Goal: Task Accomplishment & Management: Use online tool/utility

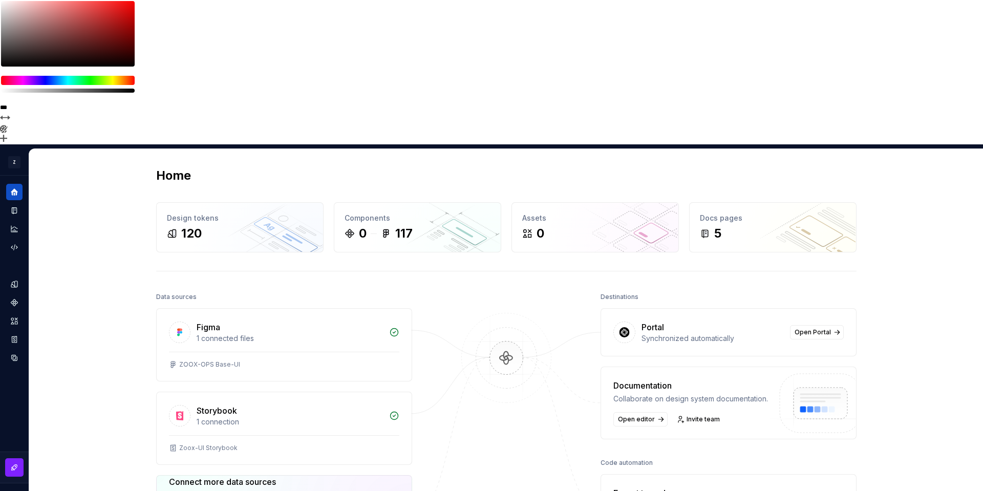
click at [879, 149] on div "Home Design tokens 120 Components 0 117 Assets 0 Docs pages 5 Data sources Figm…" at bounding box center [506, 396] width 954 height 495
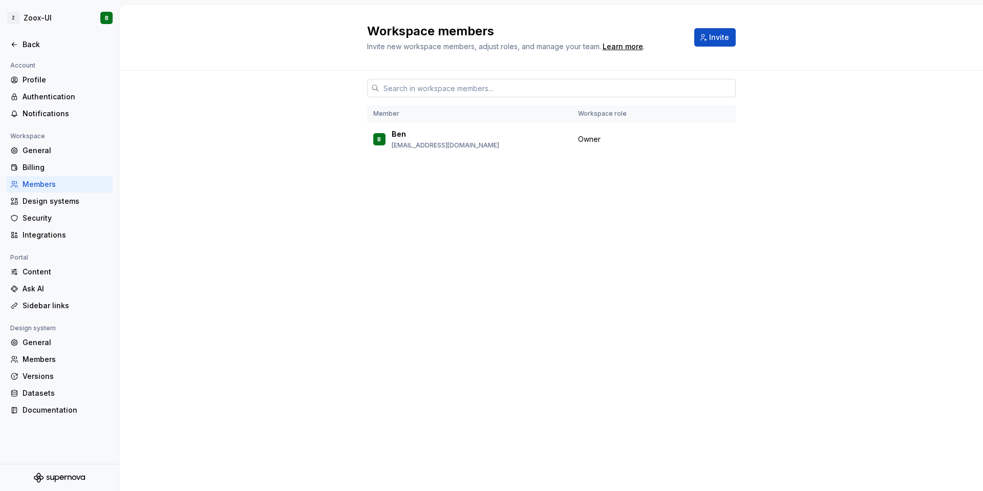
click at [398, 91] on input "text" at bounding box center [557, 88] width 356 height 18
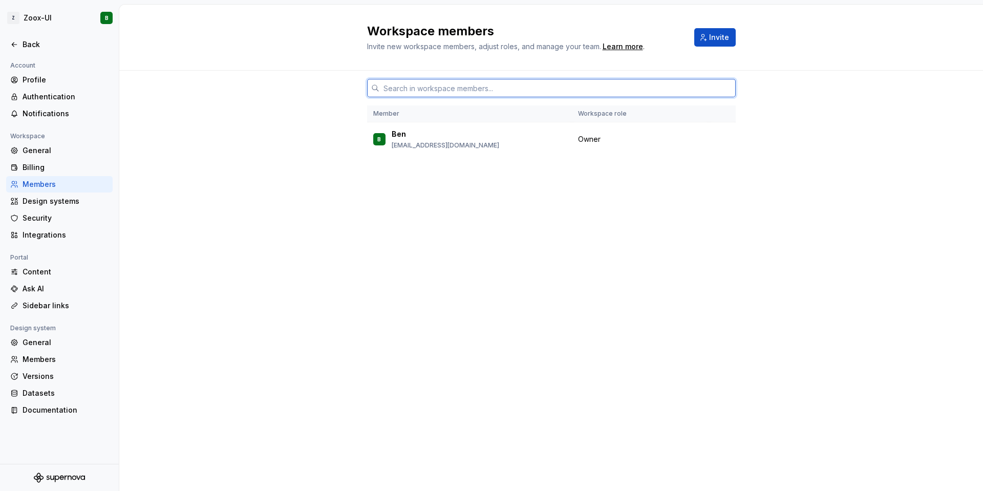
click at [555, 90] on input "text" at bounding box center [557, 88] width 356 height 18
paste input "[EMAIL_ADDRESS][DOMAIN_NAME]"
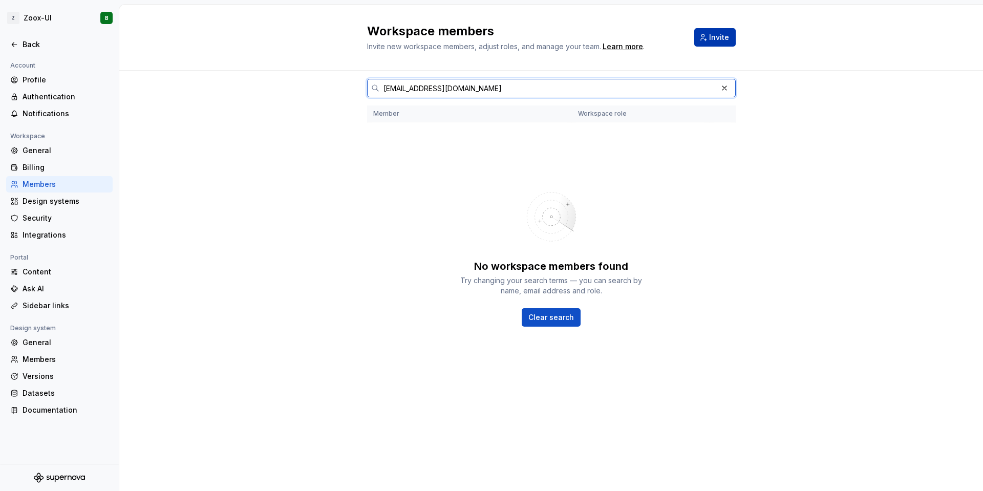
type input "[EMAIL_ADDRESS][DOMAIN_NAME]"
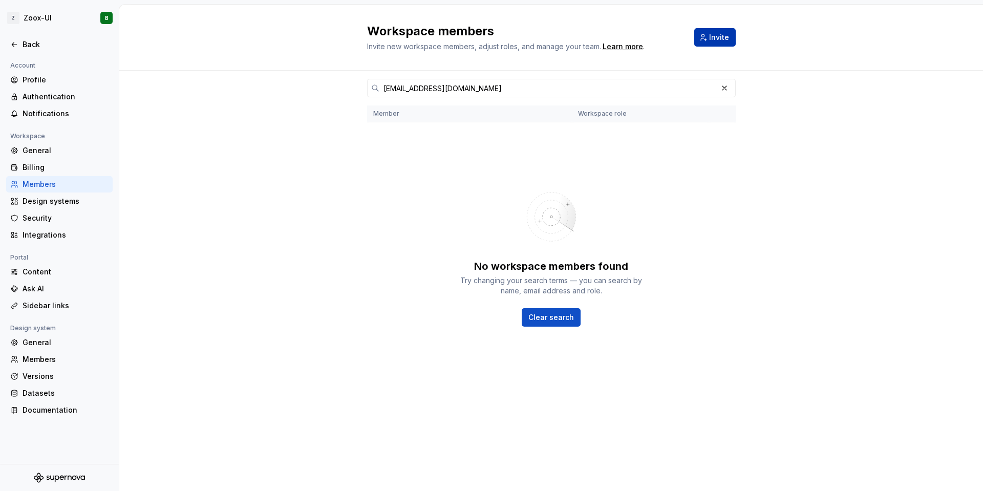
click at [715, 39] on span "Invite" at bounding box center [719, 37] width 20 height 10
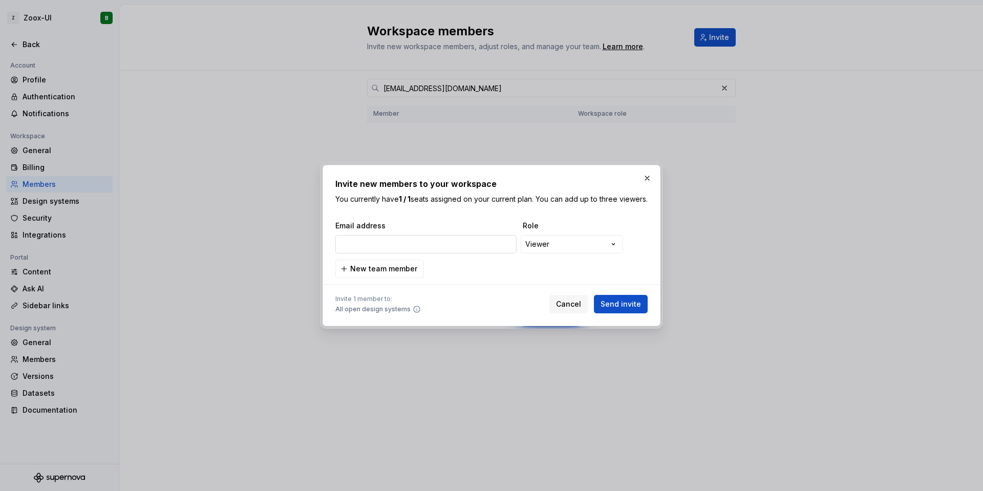
type input "qsui@zoox.com"
click at [564, 250] on div "**********" at bounding box center [491, 245] width 983 height 491
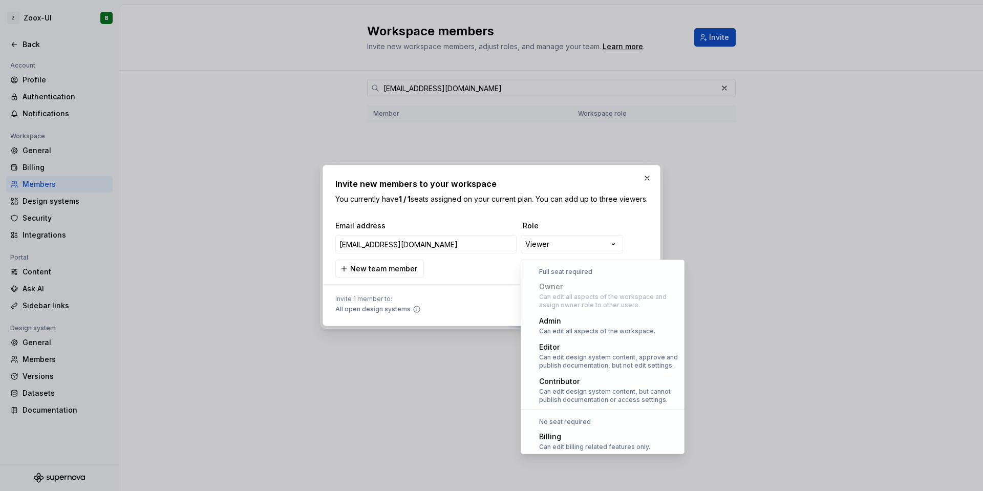
scroll to position [28, 0]
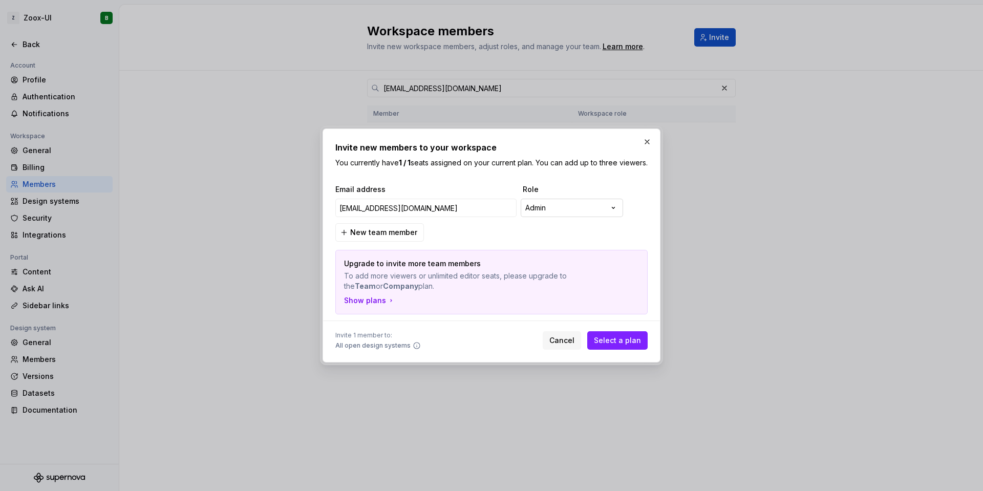
click at [568, 213] on div "**********" at bounding box center [491, 245] width 983 height 491
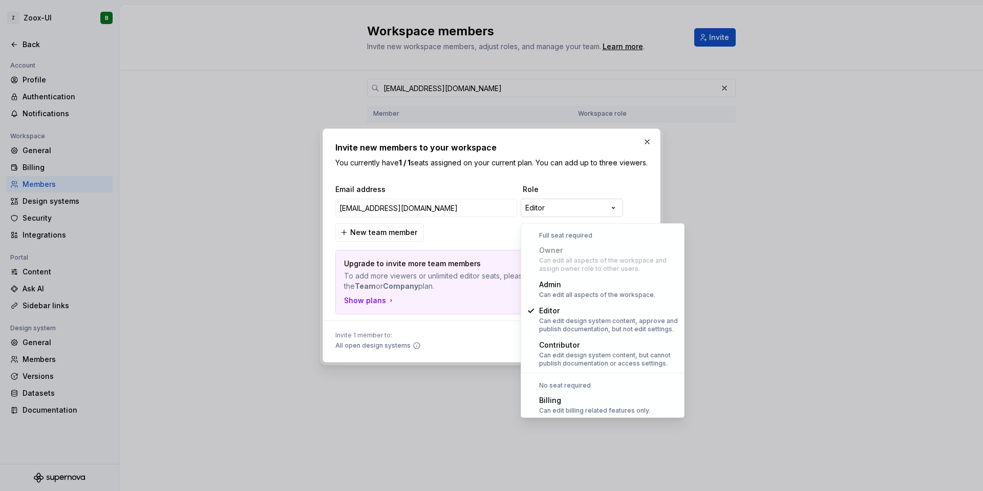
click at [565, 215] on div "**********" at bounding box center [491, 245] width 983 height 491
click at [559, 258] on div "Can edit all aspects of the workspace and assign owner role to other users." at bounding box center [608, 265] width 139 height 16
select select "*****"
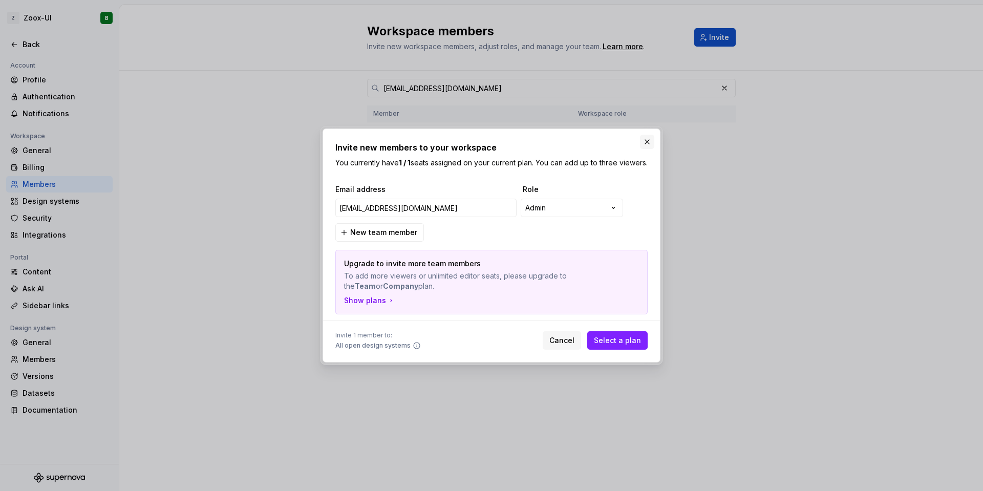
click at [647, 135] on button "button" at bounding box center [647, 142] width 14 height 14
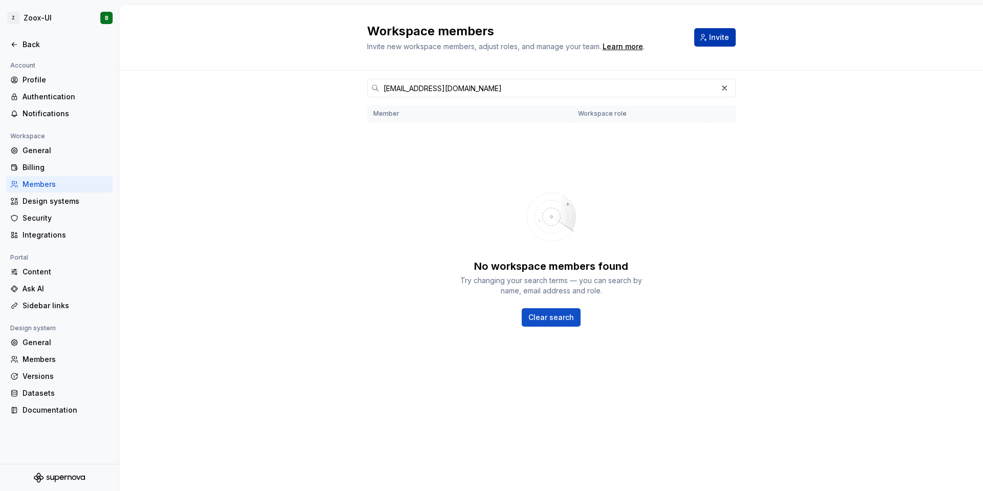
click at [714, 39] on span "Invite" at bounding box center [719, 37] width 20 height 10
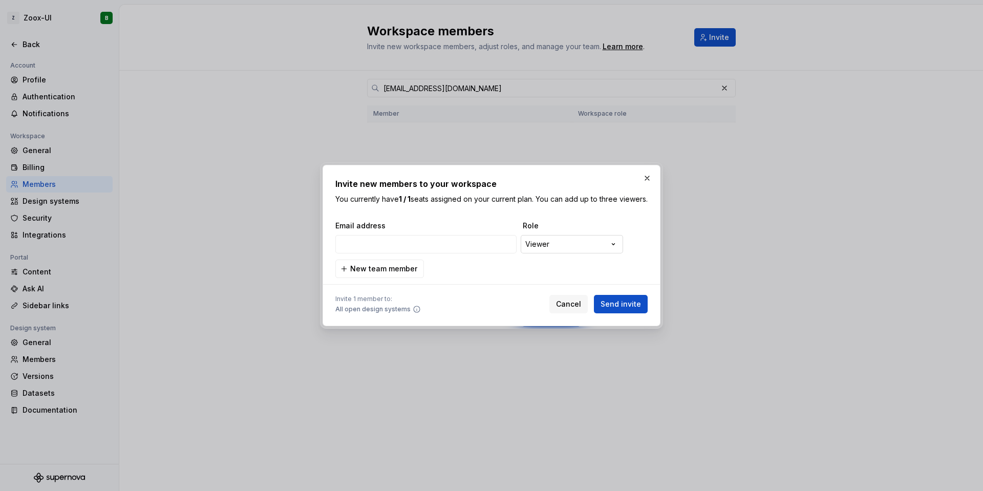
click at [546, 251] on div "**********" at bounding box center [491, 245] width 983 height 491
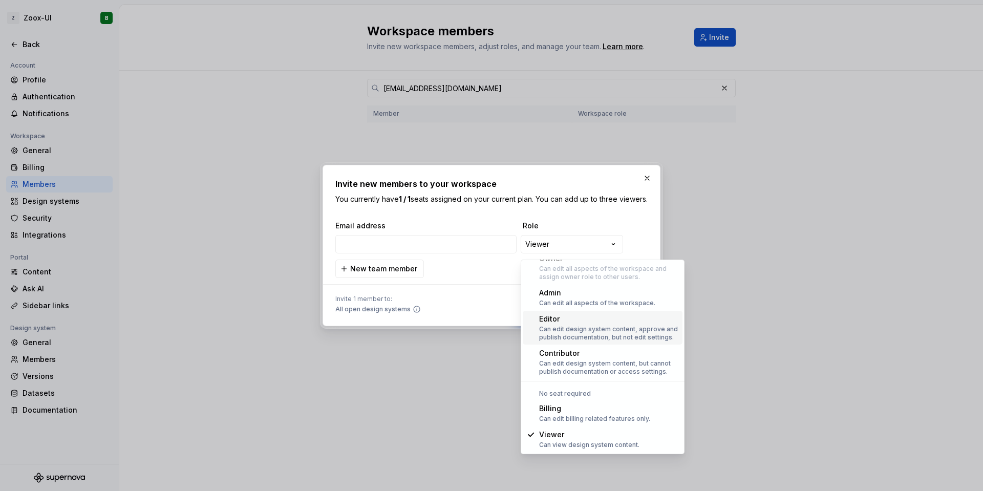
scroll to position [0, 0]
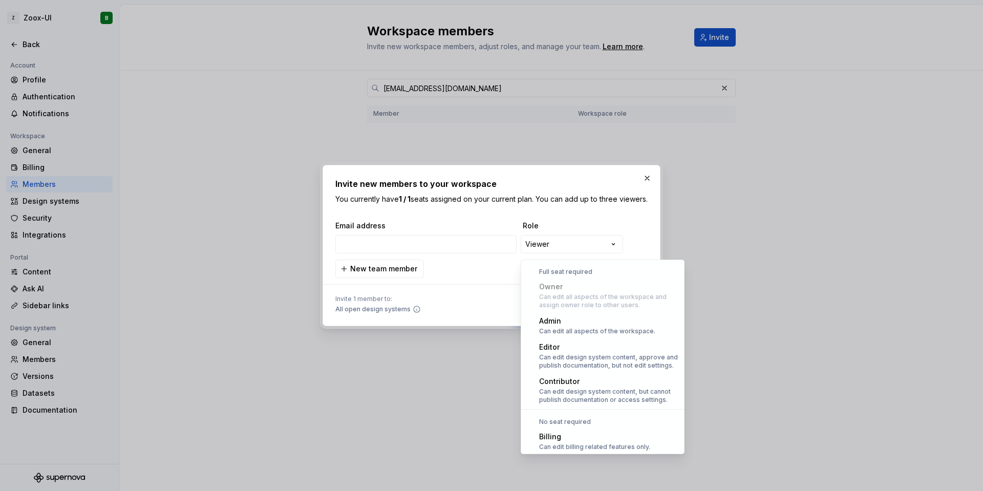
click at [690, 214] on div at bounding box center [491, 245] width 983 height 491
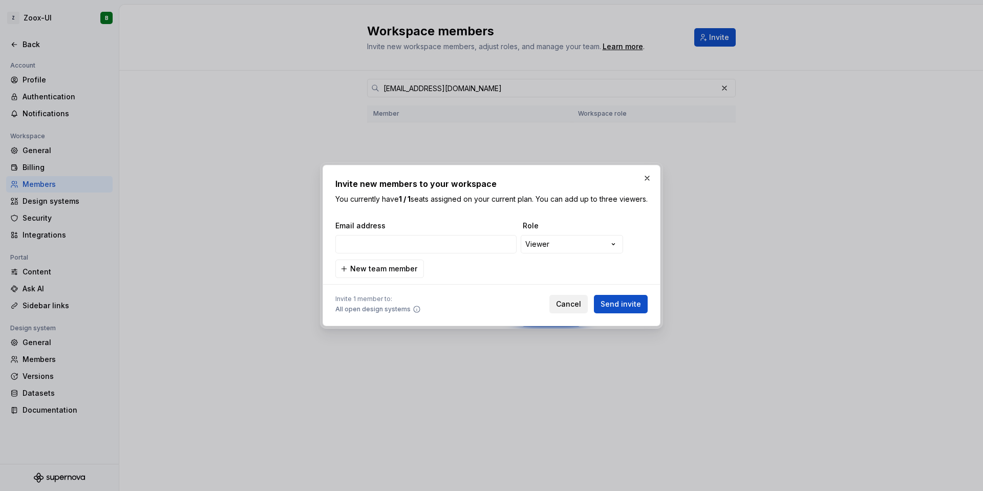
click at [575, 313] on button "Cancel" at bounding box center [569, 304] width 38 height 18
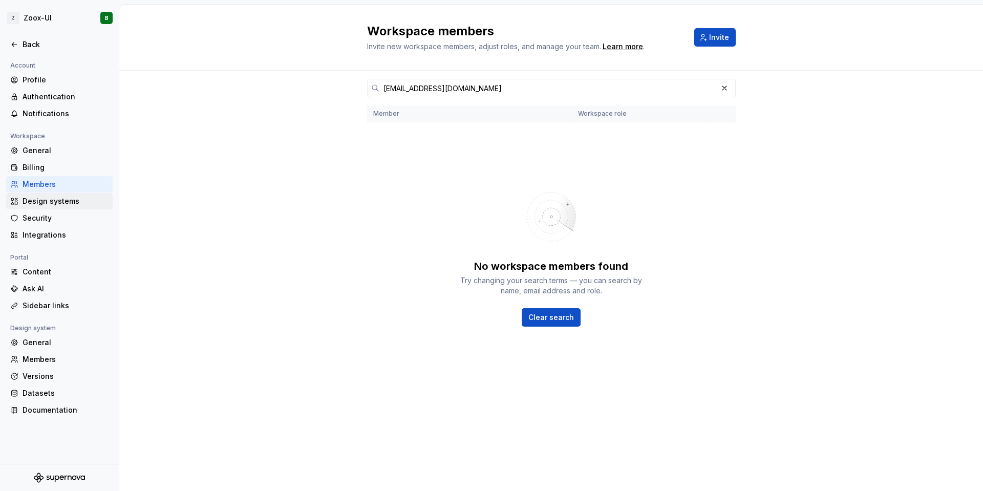
click at [55, 206] on div "Design systems" at bounding box center [59, 201] width 107 height 16
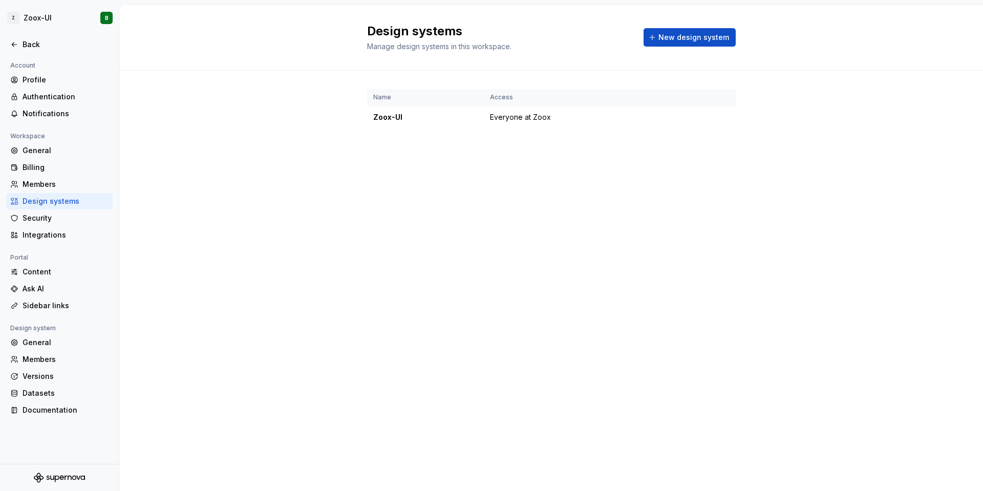
click at [55, 206] on div "Design systems" at bounding box center [59, 201] width 107 height 16
click at [44, 85] on div "Profile" at bounding box center [66, 80] width 86 height 10
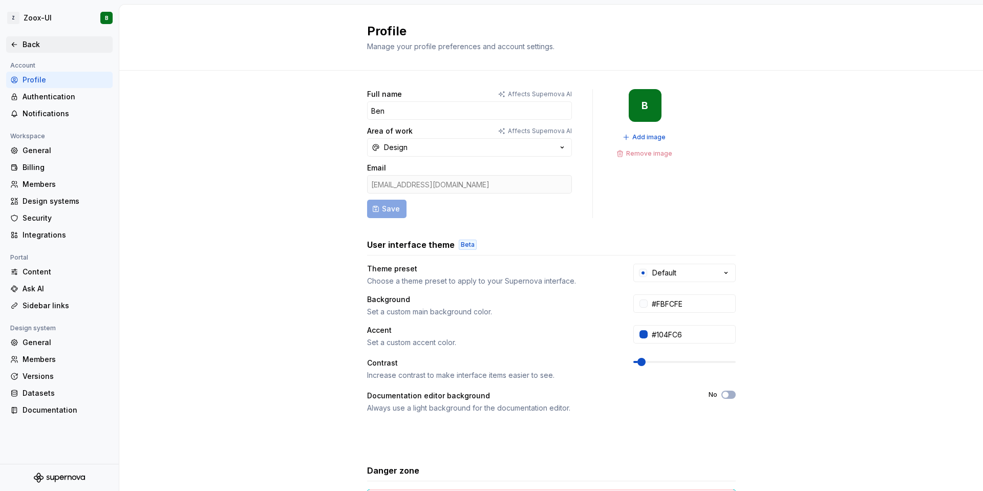
click at [17, 41] on icon at bounding box center [14, 44] width 8 height 8
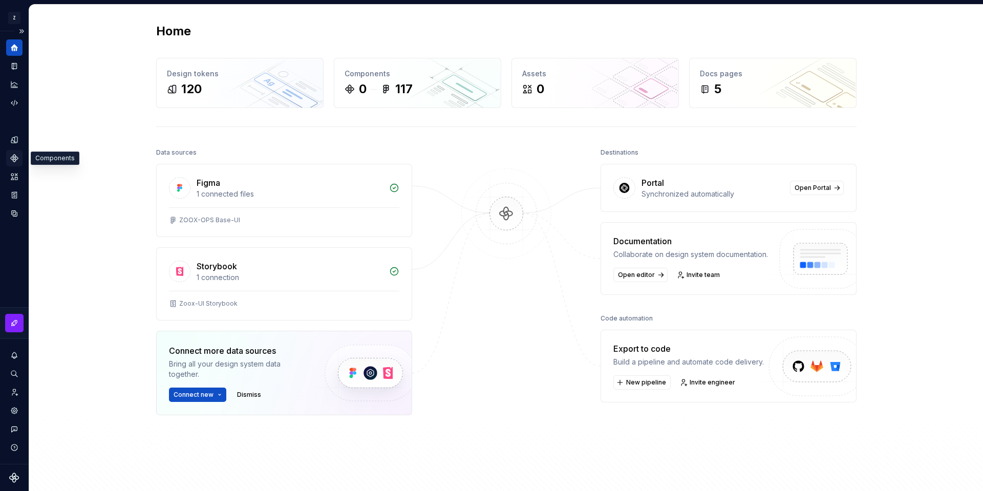
click at [13, 157] on icon "Components" at bounding box center [14, 158] width 7 height 7
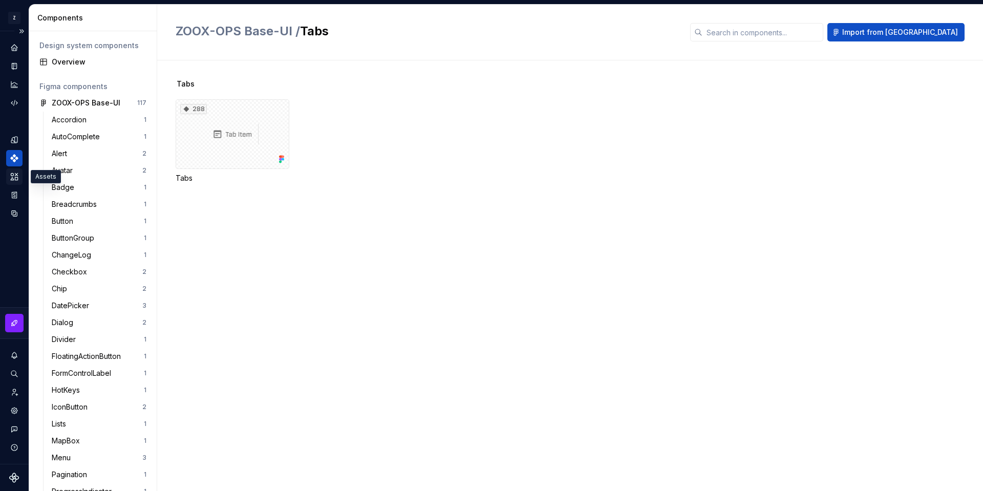
click at [18, 181] on icon "Assets" at bounding box center [14, 176] width 9 height 9
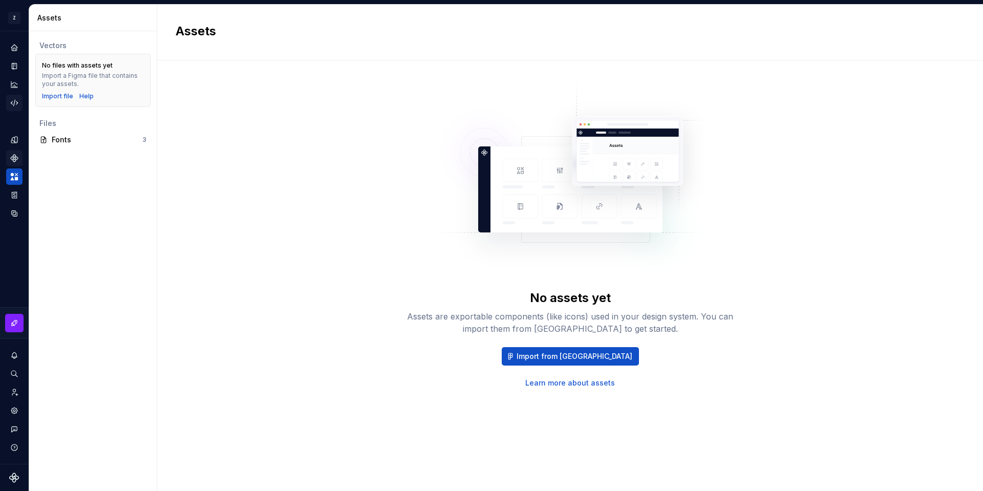
click at [15, 99] on icon "Code automation" at bounding box center [14, 102] width 9 height 9
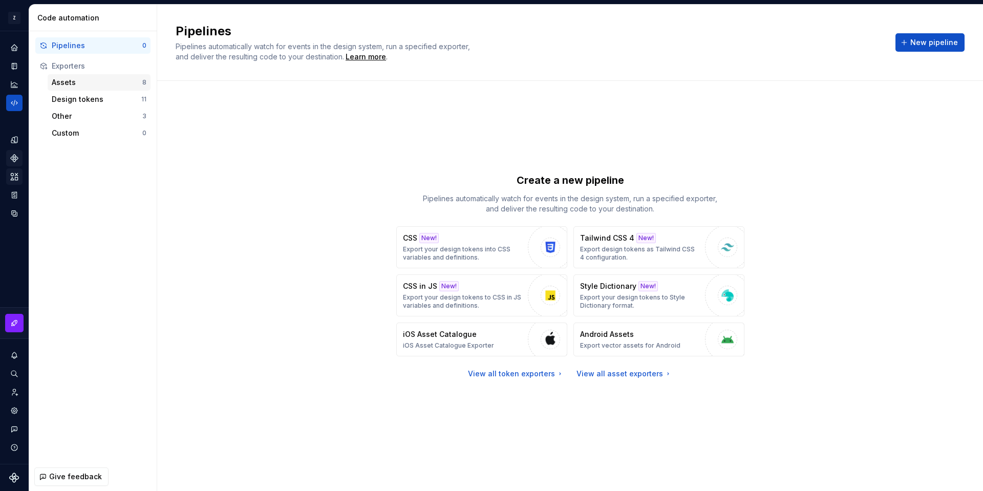
click at [95, 87] on div "Assets" at bounding box center [97, 82] width 91 height 10
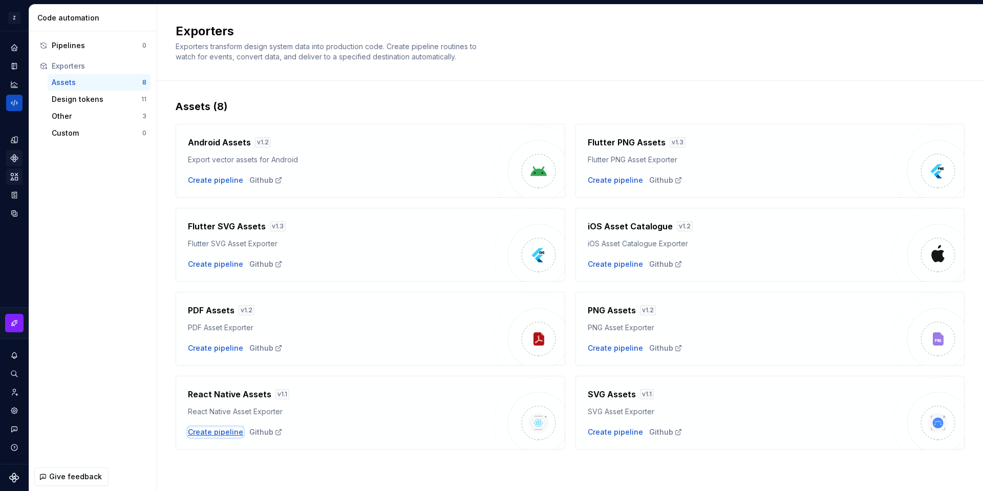
click at [219, 430] on div "Create pipeline" at bounding box center [215, 432] width 55 height 10
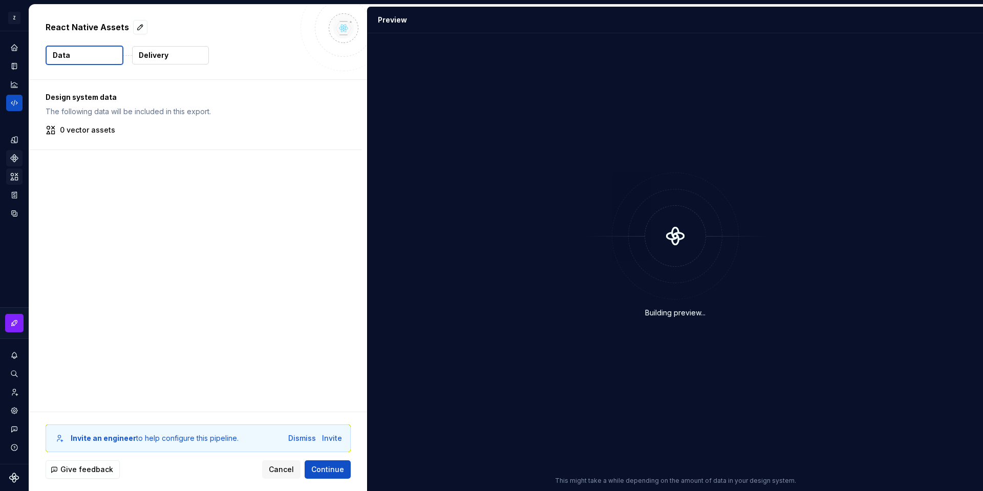
click at [88, 59] on button "Data" at bounding box center [85, 55] width 78 height 19
click at [103, 126] on p "0 vector assets" at bounding box center [87, 130] width 55 height 10
click at [22, 32] on button "Expand sidebar" at bounding box center [21, 31] width 14 height 14
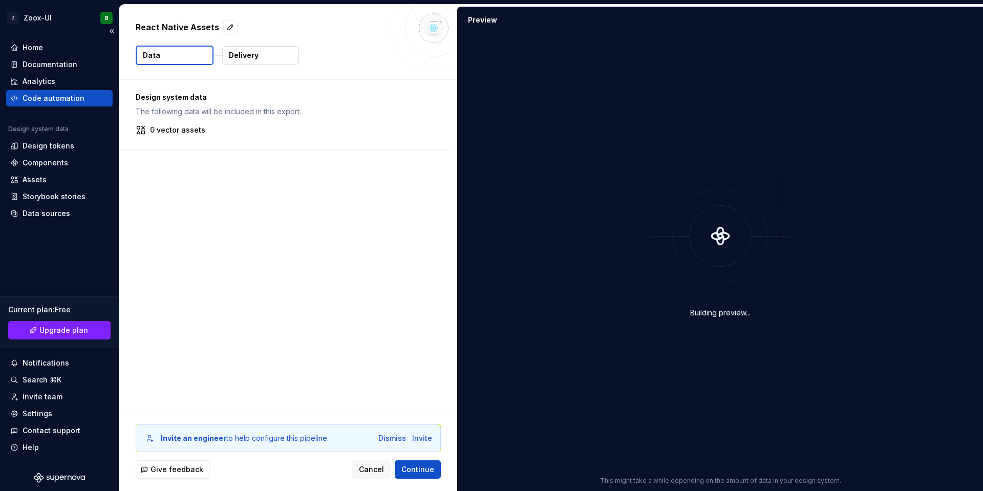
click at [40, 97] on div "Code automation" at bounding box center [54, 98] width 62 height 10
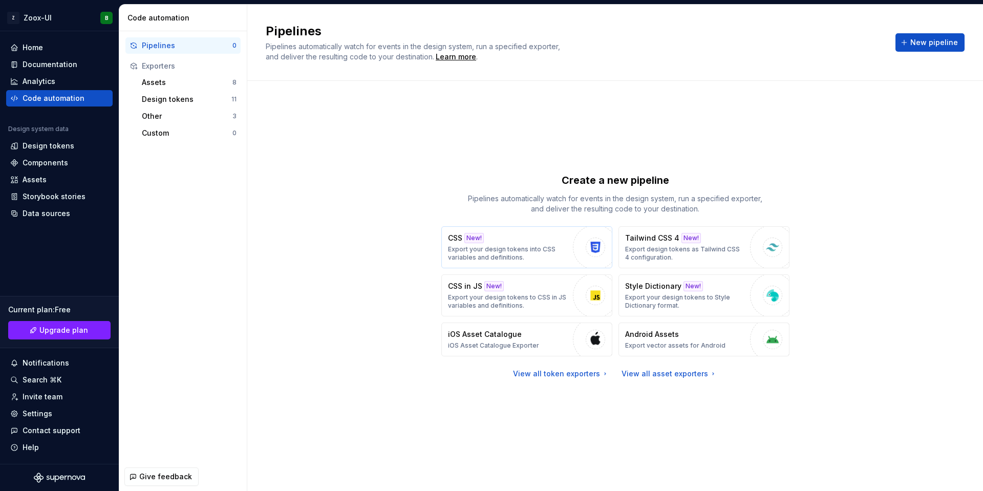
click at [526, 249] on p "Export your design tokens into CSS variables and definitions." at bounding box center [508, 253] width 120 height 16
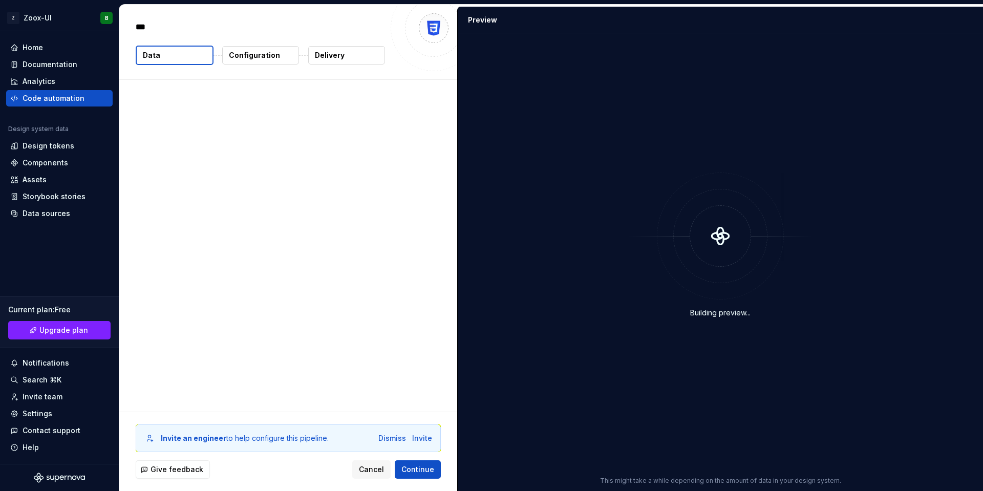
type textarea "*"
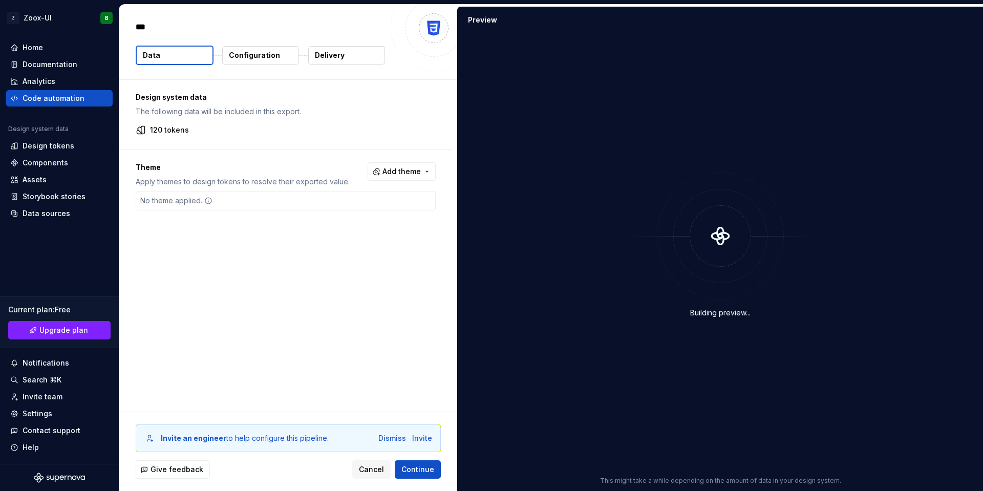
click at [171, 132] on p "120 tokens" at bounding box center [169, 130] width 39 height 10
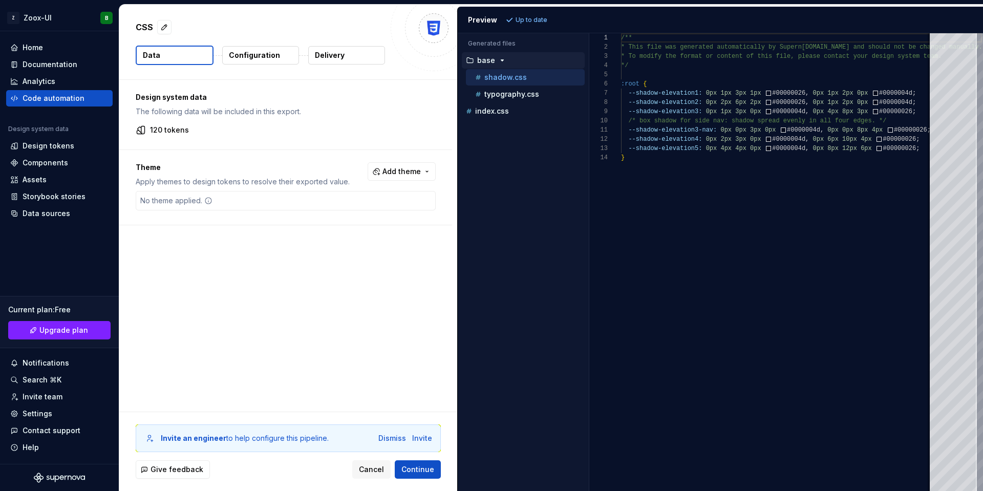
click at [274, 52] on p "Configuration" at bounding box center [254, 55] width 51 height 10
click at [273, 54] on p "Configuration" at bounding box center [254, 55] width 51 height 10
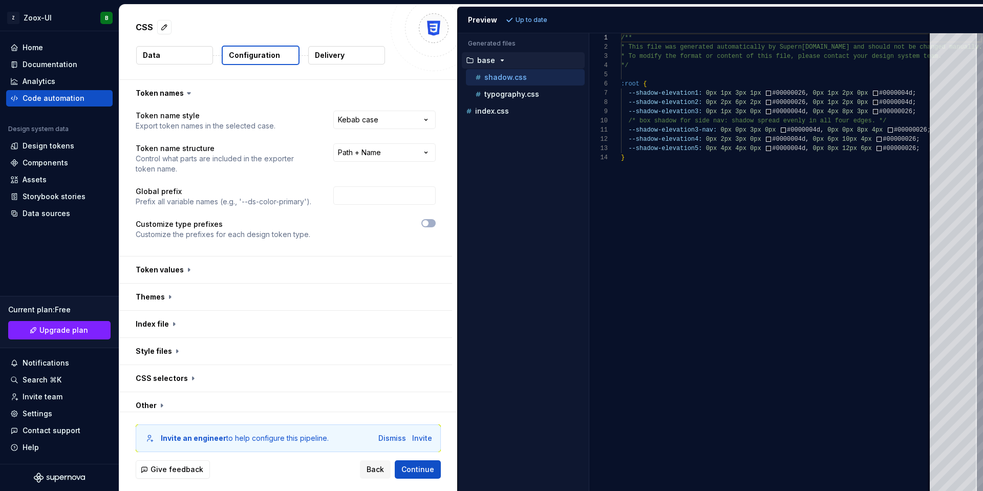
click at [334, 55] on p "Delivery" at bounding box center [330, 55] width 30 height 10
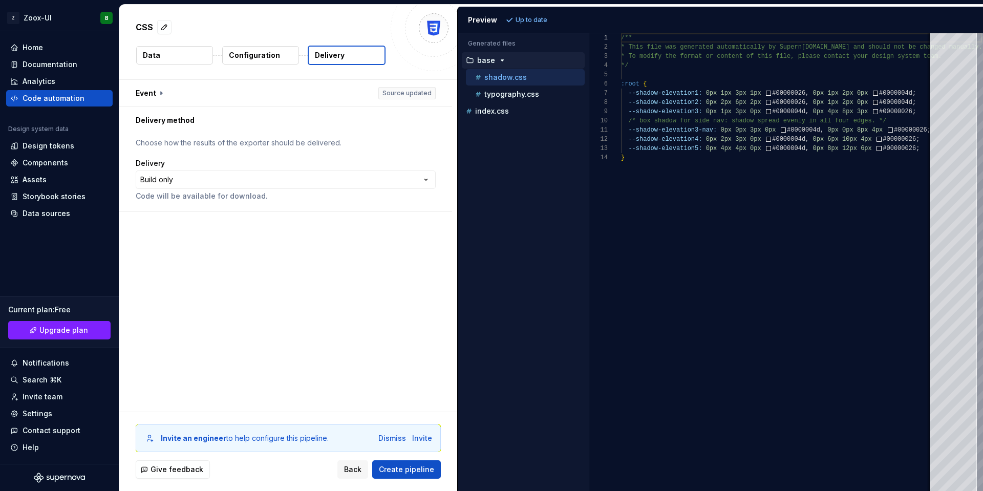
click at [193, 53] on button "Data" at bounding box center [174, 55] width 77 height 18
click at [256, 52] on p "Configuration" at bounding box center [254, 55] width 51 height 10
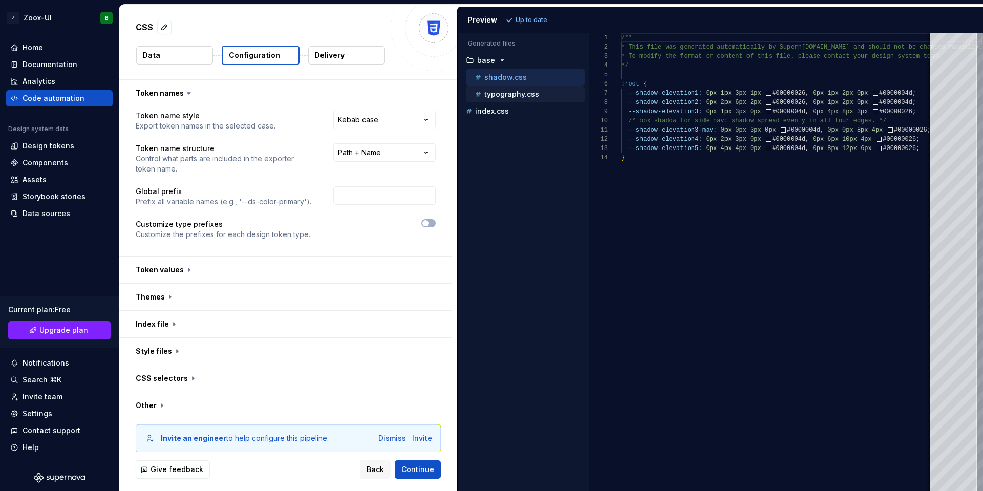
click at [503, 99] on div "typography.css" at bounding box center [529, 94] width 112 height 10
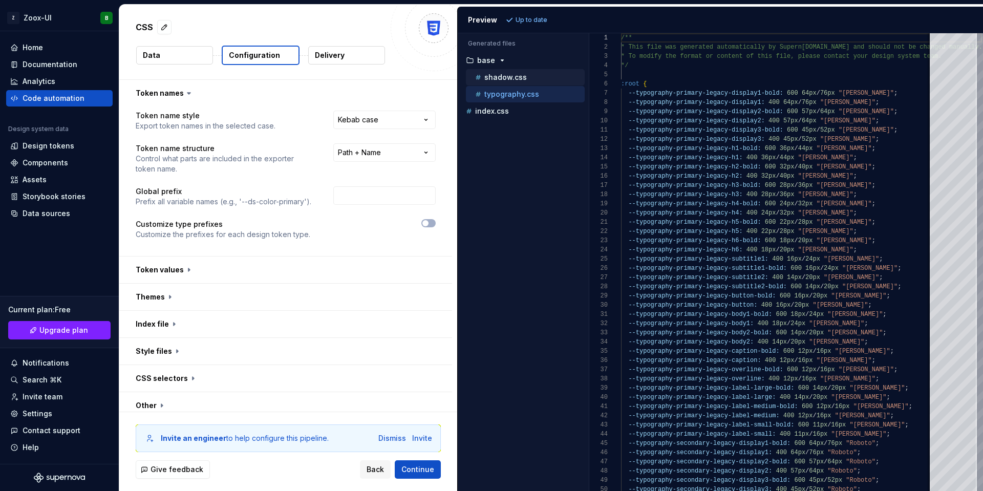
click at [503, 77] on p "shadow.css" at bounding box center [505, 77] width 43 height 8
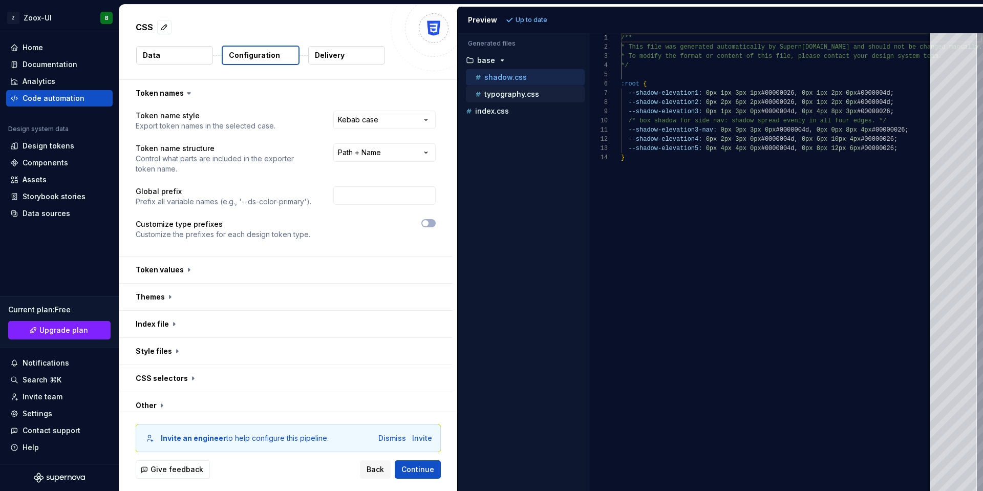
click at [504, 94] on p "typography.css" at bounding box center [511, 94] width 55 height 8
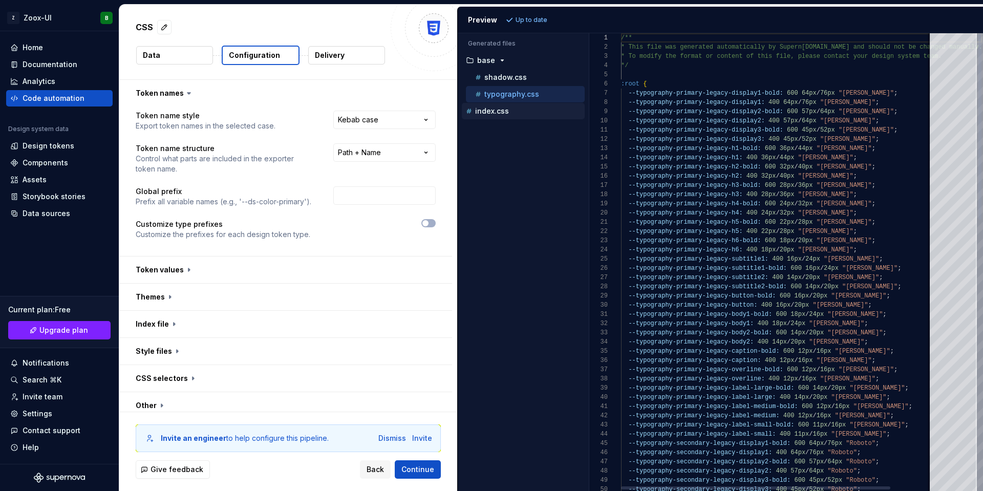
click at [490, 117] on div "index.css" at bounding box center [523, 111] width 123 height 16
click at [490, 115] on div "index.css" at bounding box center [524, 111] width 121 height 10
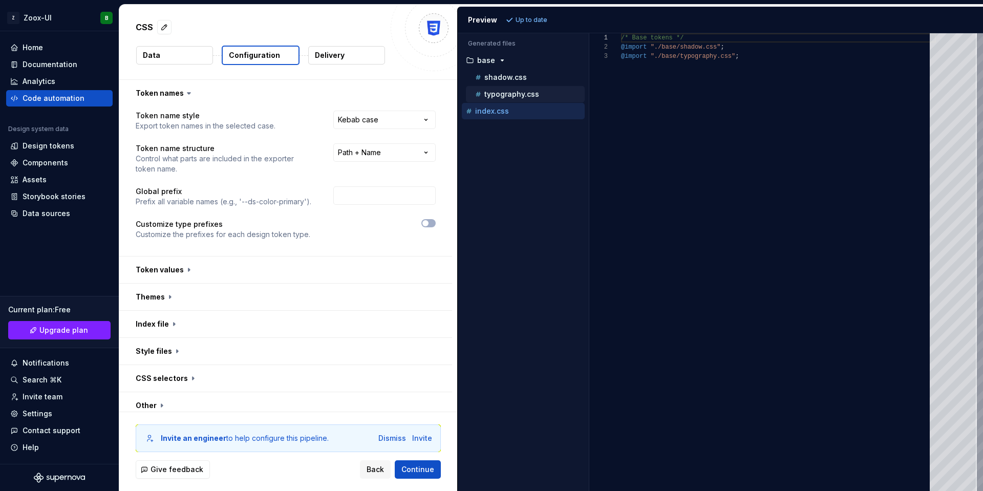
click at [497, 94] on p "typography.css" at bounding box center [511, 94] width 55 height 8
type textarea "**********"
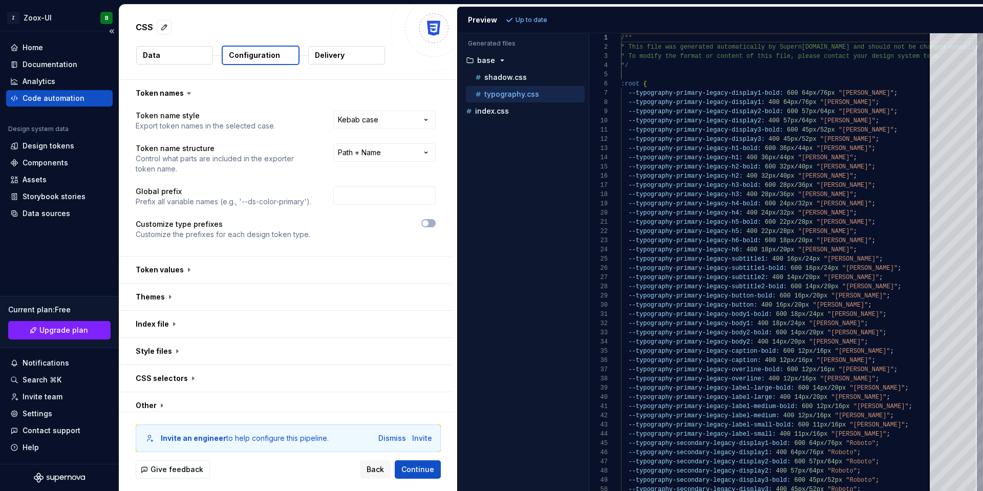
click at [35, 95] on div "Code automation" at bounding box center [54, 98] width 62 height 10
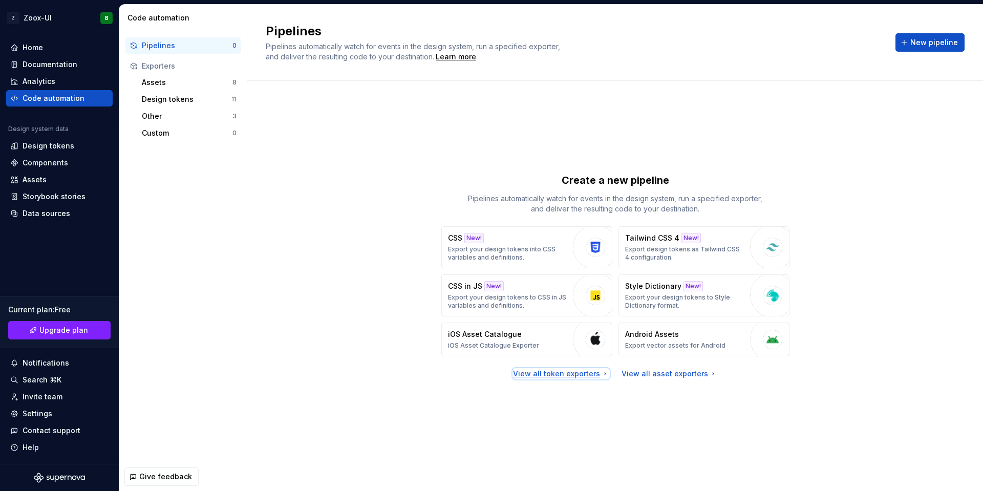
click at [566, 376] on div "View all token exporters" at bounding box center [561, 374] width 96 height 10
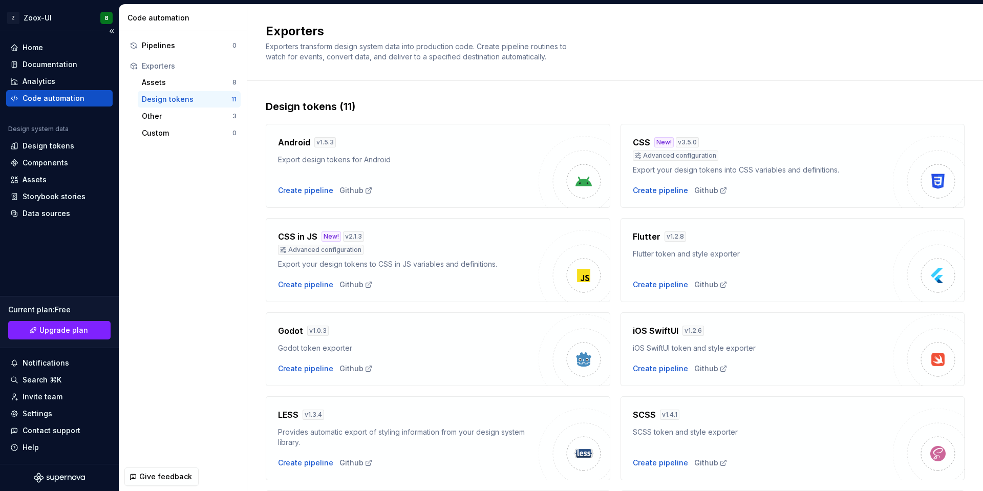
click at [40, 97] on div "Code automation" at bounding box center [54, 98] width 62 height 10
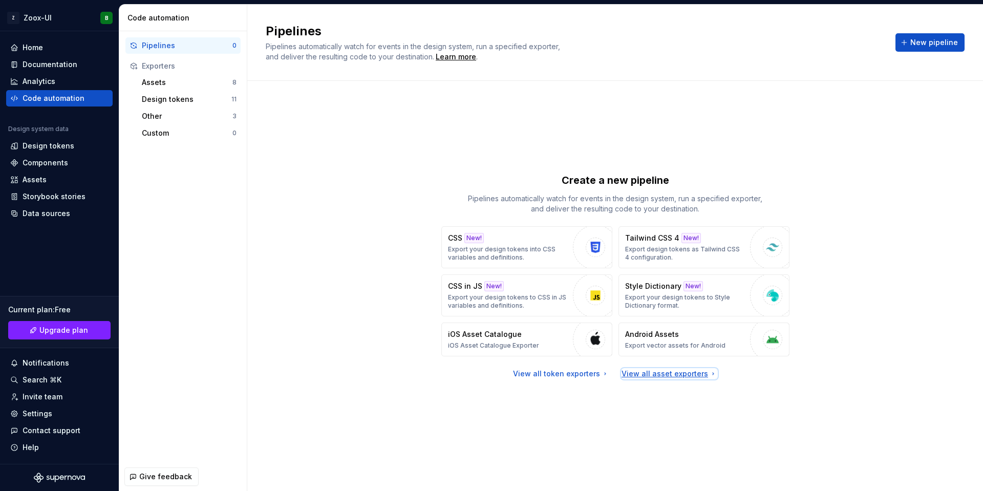
click at [663, 373] on div "View all asset exporters" at bounding box center [670, 374] width 96 height 10
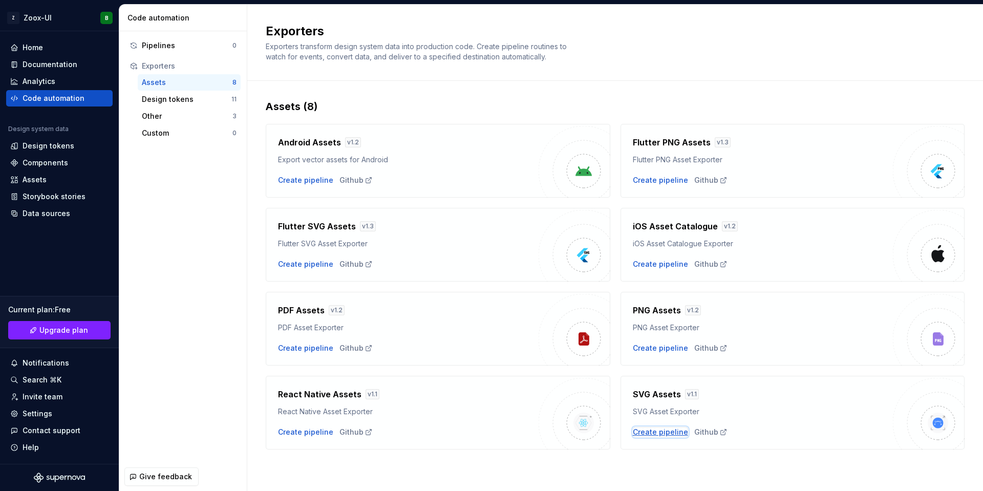
click at [655, 433] on div "Create pipeline" at bounding box center [660, 432] width 55 height 10
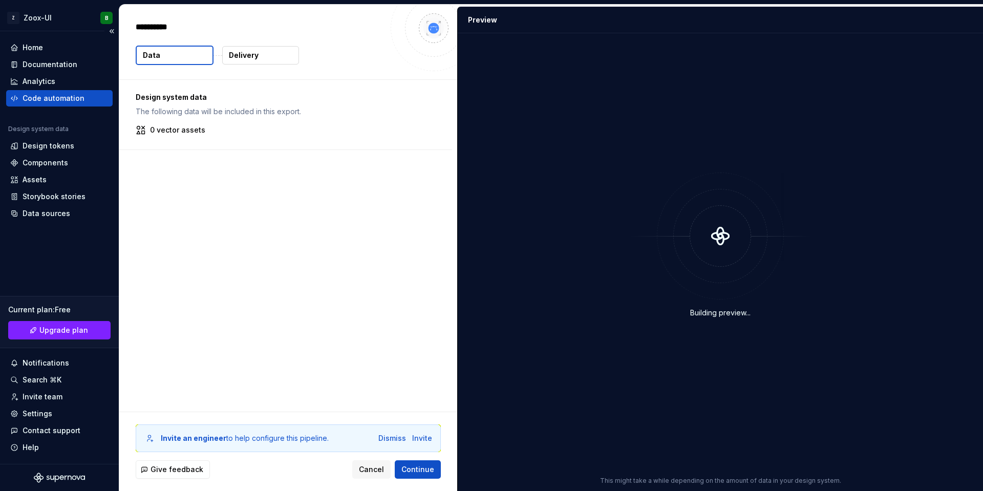
click at [52, 100] on div "Code automation" at bounding box center [54, 98] width 62 height 10
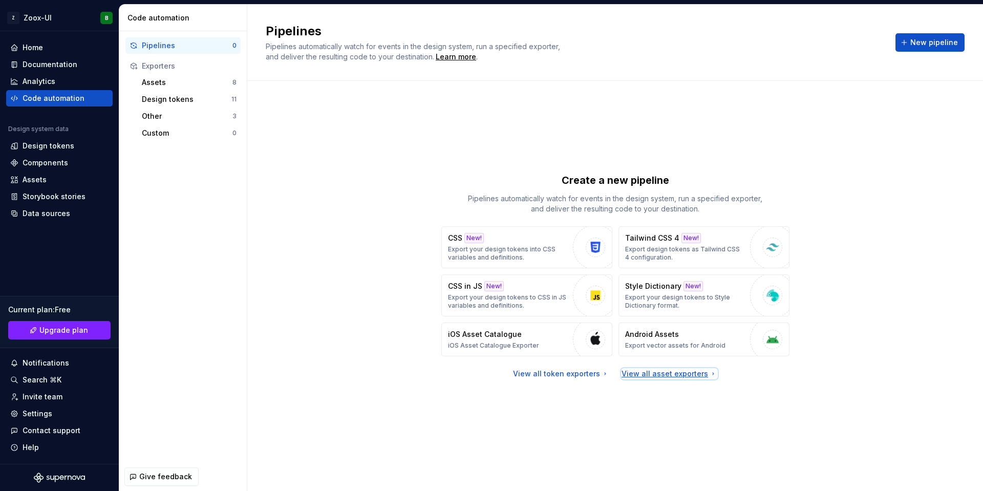
click at [661, 372] on div "View all asset exporters" at bounding box center [670, 374] width 96 height 10
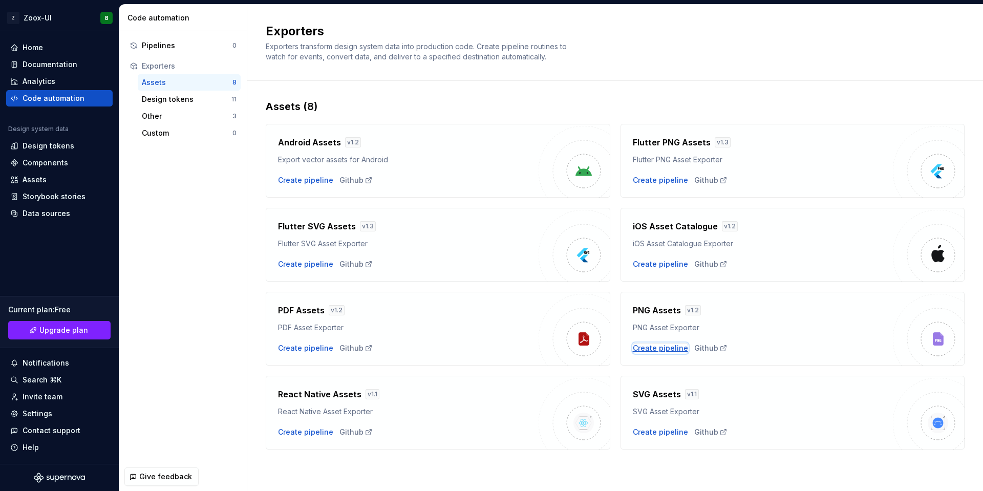
click at [666, 350] on div "Create pipeline" at bounding box center [660, 348] width 55 height 10
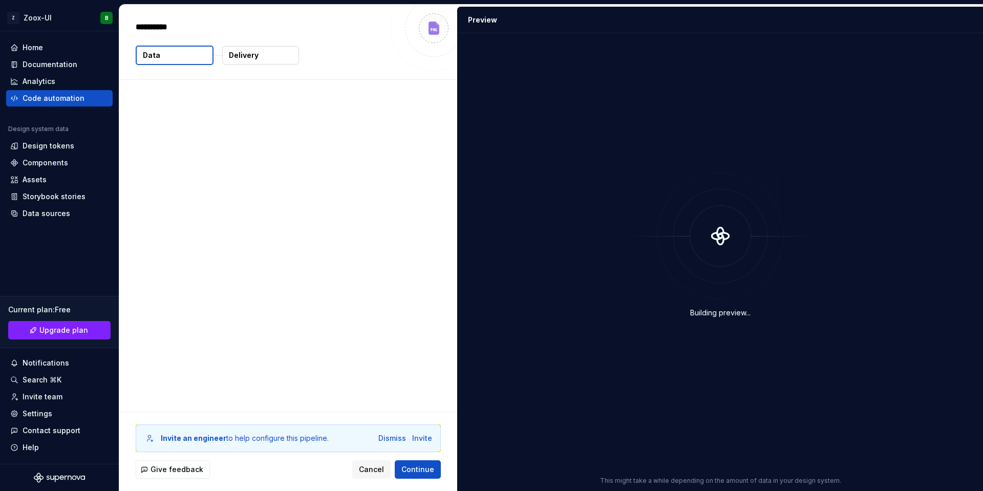
type textarea "*"
click at [245, 49] on button "Delivery" at bounding box center [260, 55] width 77 height 18
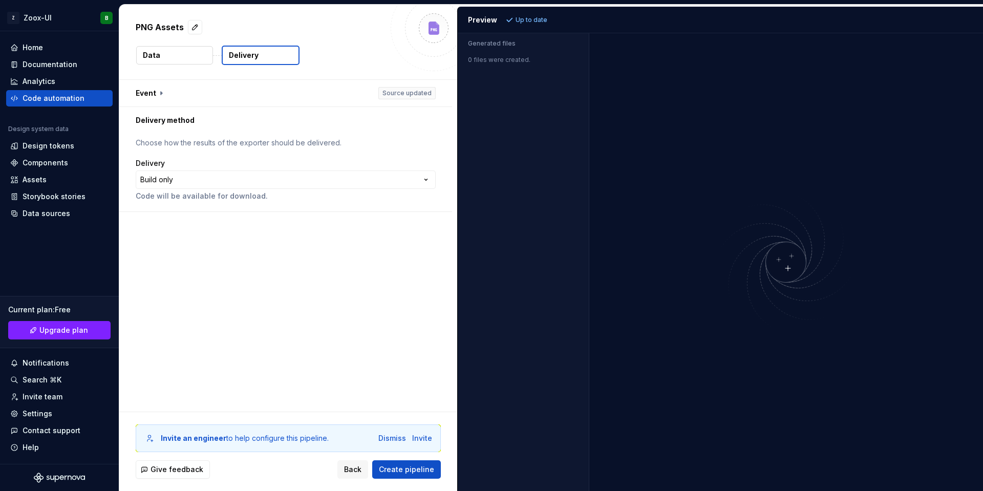
click at [172, 56] on button "Data" at bounding box center [174, 55] width 77 height 18
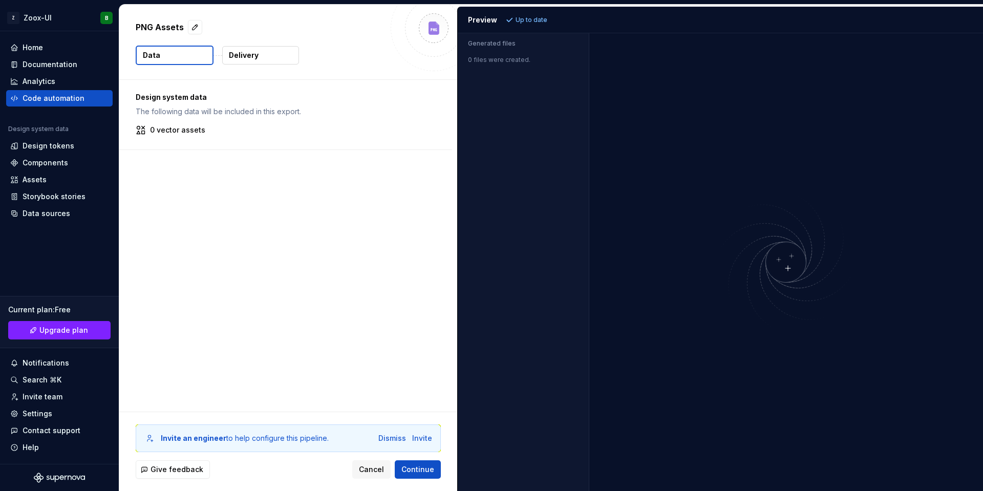
click at [149, 129] on div "0 vector assets" at bounding box center [286, 130] width 300 height 10
click at [43, 101] on div "Code automation" at bounding box center [54, 98] width 62 height 10
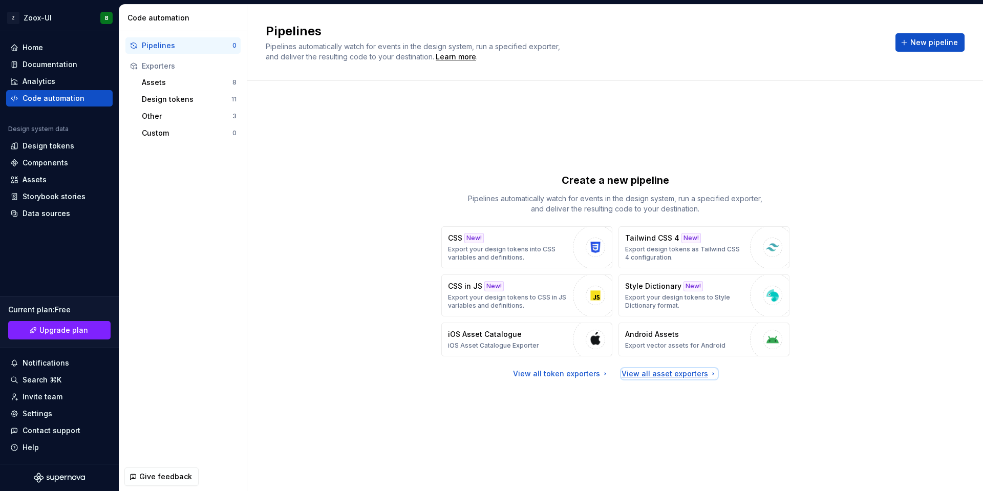
click at [660, 378] on div "View all asset exporters" at bounding box center [670, 374] width 96 height 10
